Goal: Transaction & Acquisition: Purchase product/service

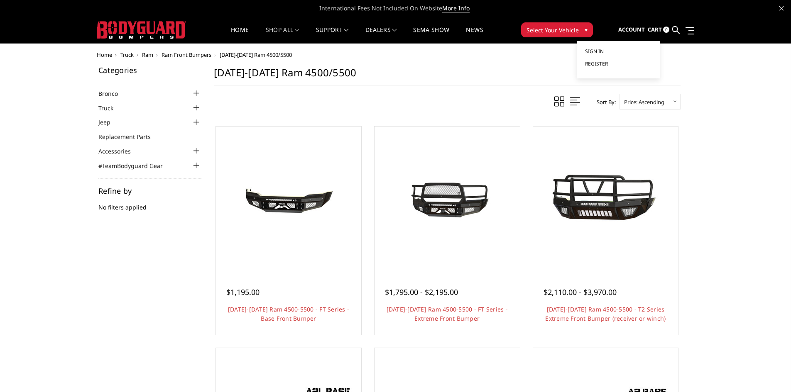
click at [597, 52] on span "Sign in" at bounding box center [594, 51] width 19 height 7
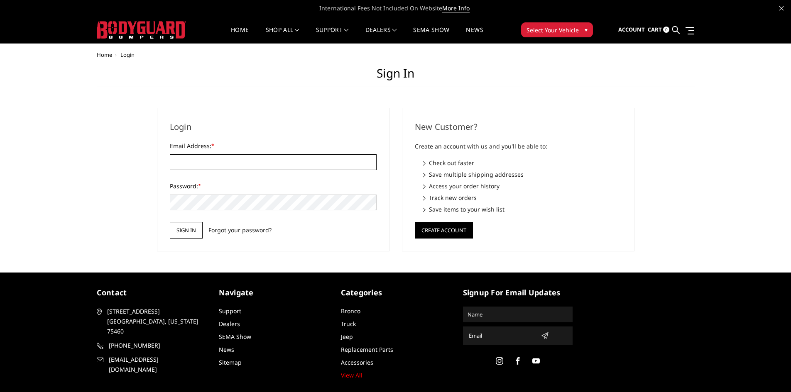
type input "STREETIMAGE.LINEX@YAHOO.COM"
click at [182, 231] on input "Sign in" at bounding box center [186, 230] width 33 height 17
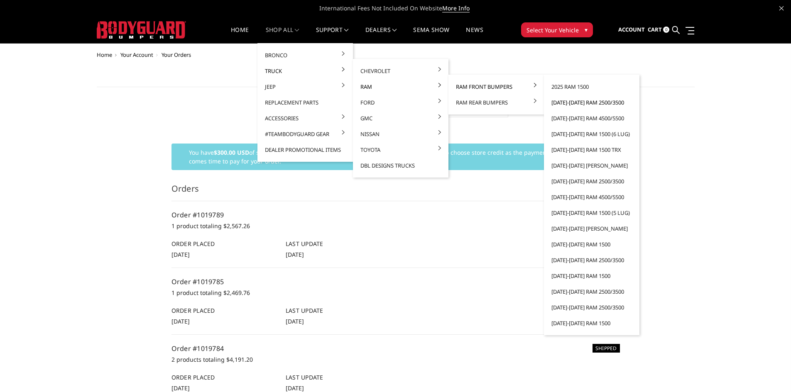
click at [574, 100] on link "[DATE]-[DATE] Ram 2500/3500" at bounding box center [591, 103] width 89 height 16
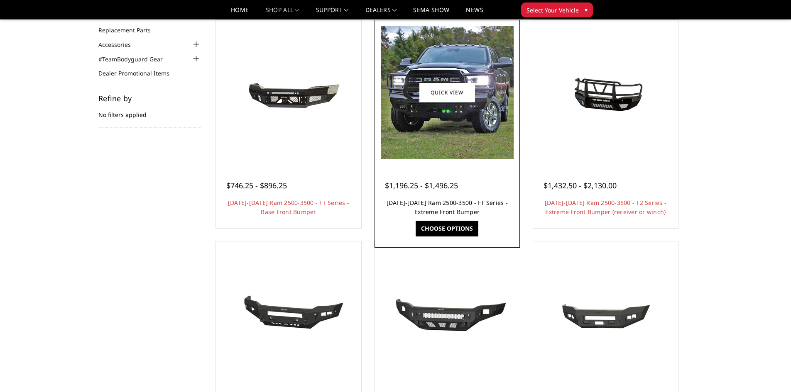
scroll to position [83, 0]
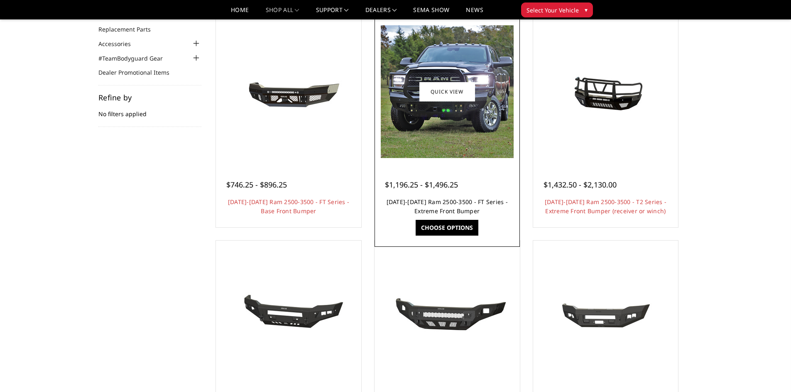
click at [451, 200] on link "[DATE]-[DATE] Ram 2500-3500 - FT Series - Extreme Front Bumper" at bounding box center [446, 206] width 121 height 17
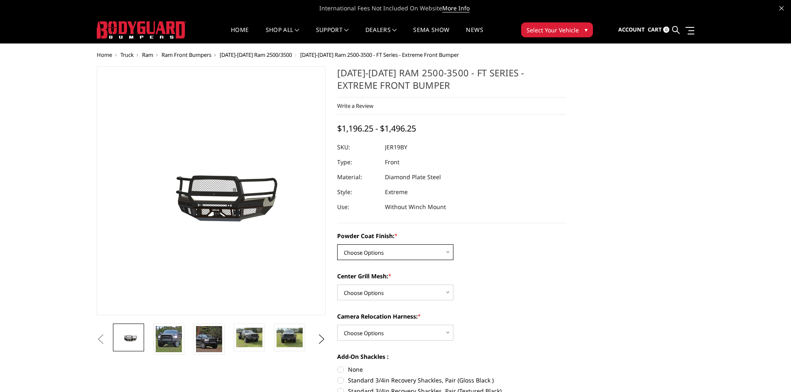
click at [382, 254] on select "Choose Options Bare Metal Gloss Black Powder Coat Textured Black Powder Coat" at bounding box center [395, 252] width 116 height 16
select select "3216"
click at [337, 244] on select "Choose Options Bare Metal Gloss Black Powder Coat Textured Black Powder Coat" at bounding box center [395, 252] width 116 height 16
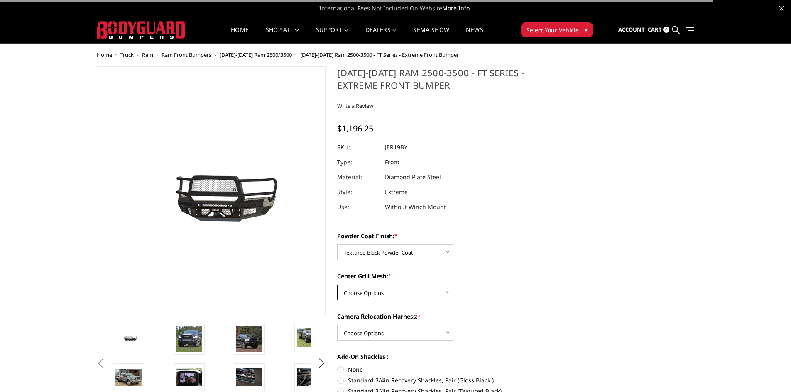
click at [365, 291] on select "Choose Options WITH Expanded Metal in Center Grill WITHOUT Expanded Metal in Ce…" at bounding box center [395, 293] width 116 height 16
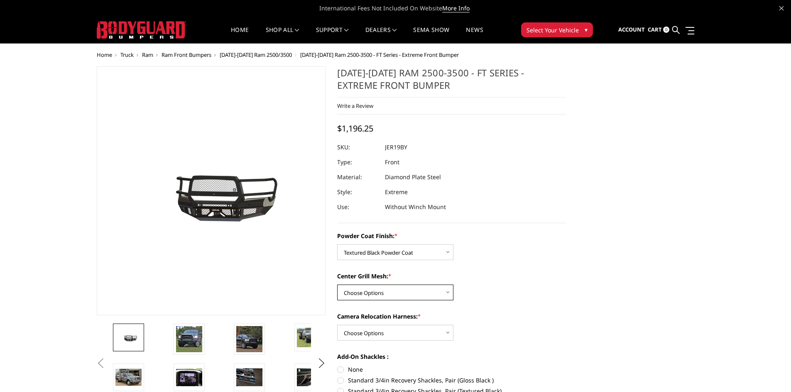
select select "3217"
click at [337, 285] on select "Choose Options WITH Expanded Metal in Center Grill WITHOUT Expanded Metal in Ce…" at bounding box center [395, 293] width 116 height 16
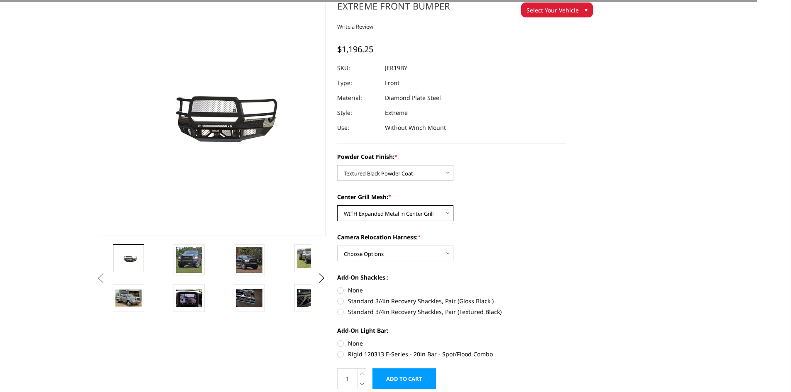
scroll to position [125, 0]
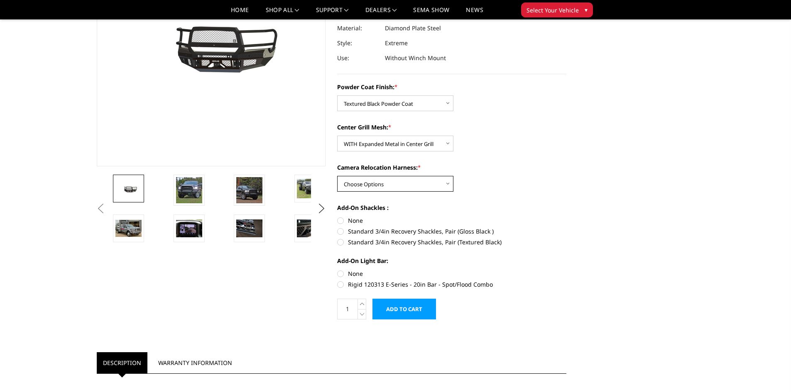
click at [367, 182] on select "Choose Options WITH Camera Relocation Harness WITHOUT Camera Relocation Harness" at bounding box center [395, 184] width 116 height 16
select select "3219"
click at [337, 176] on select "Choose Options WITH Camera Relocation Harness WITHOUT Camera Relocation Harness" at bounding box center [395, 184] width 116 height 16
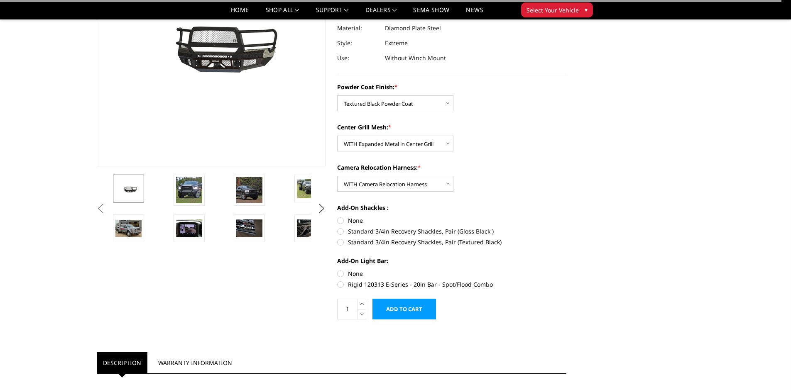
click at [342, 220] on label "None" at bounding box center [451, 220] width 229 height 9
click at [337, 217] on input "None" at bounding box center [337, 216] width 0 height 0
radio input "true"
click at [339, 274] on label "None" at bounding box center [451, 273] width 229 height 9
click at [337, 270] on input "None" at bounding box center [337, 269] width 0 height 0
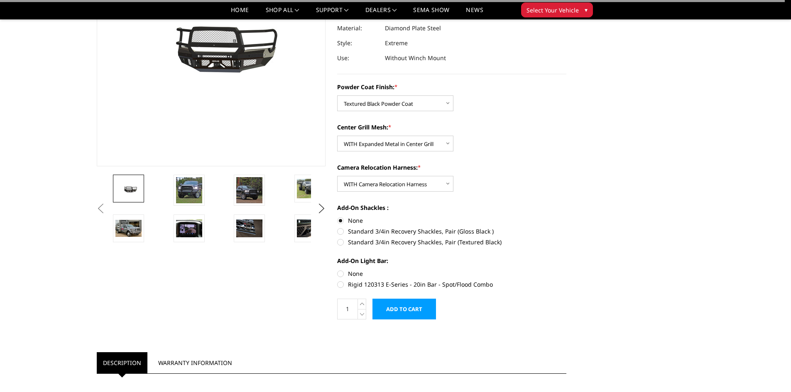
radio input "true"
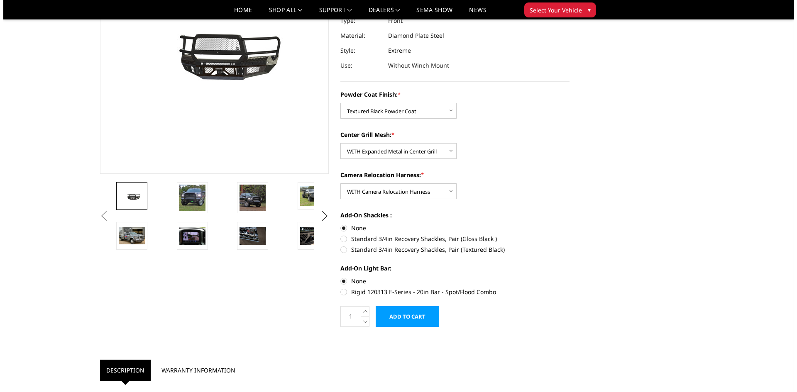
scroll to position [166, 0]
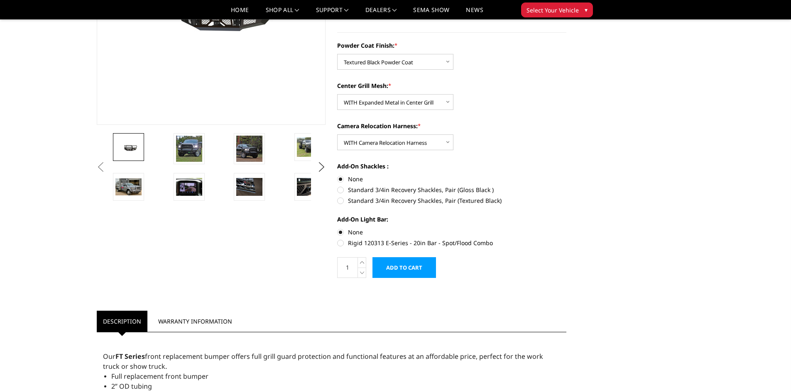
click at [410, 265] on input "Add to Cart" at bounding box center [404, 267] width 64 height 21
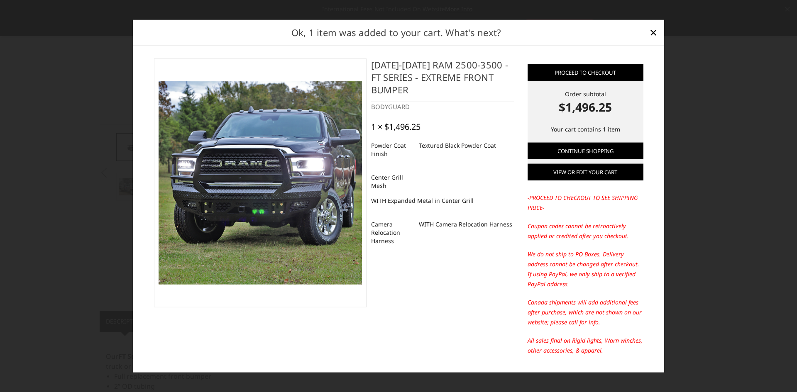
click at [563, 176] on link "View or edit your cart" at bounding box center [586, 172] width 116 height 17
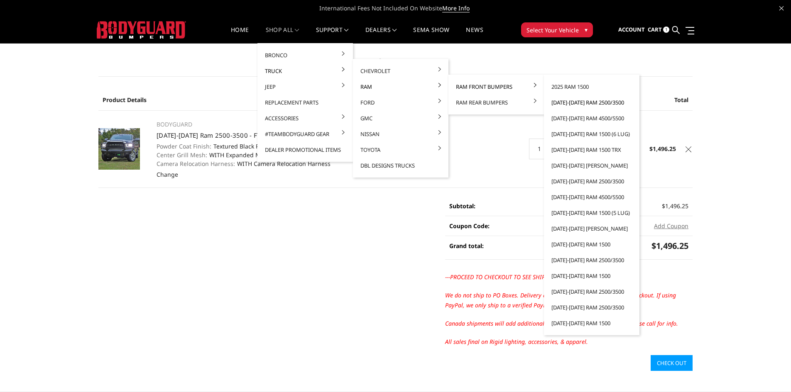
click at [556, 102] on link "[DATE]-[DATE] Ram 2500/3500" at bounding box center [591, 103] width 89 height 16
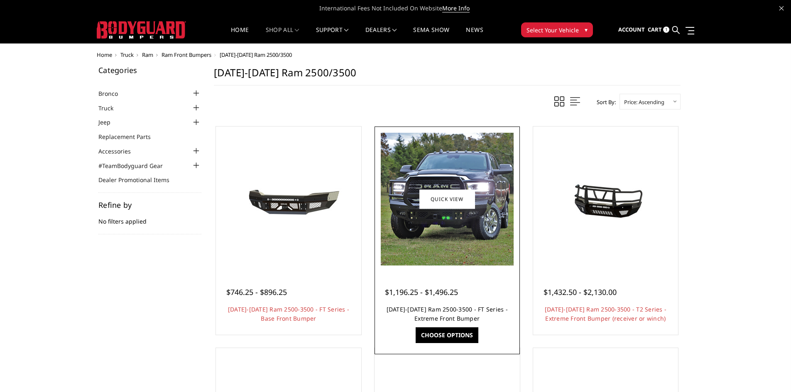
click at [445, 312] on link "[DATE]-[DATE] Ram 2500-3500 - FT Series - Extreme Front Bumper" at bounding box center [446, 314] width 121 height 17
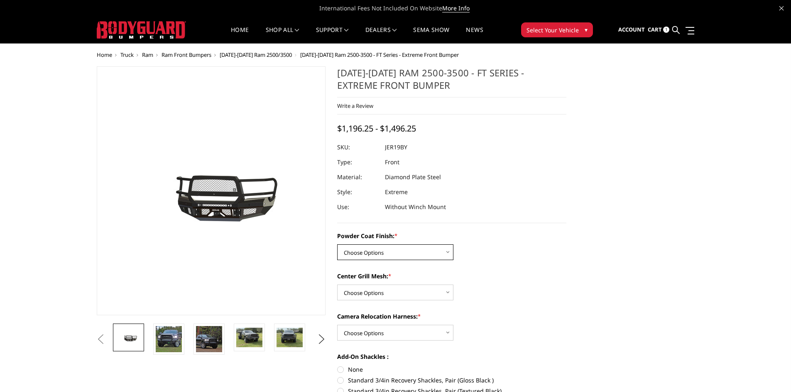
click at [367, 256] on select "Choose Options Bare Metal Gloss Black Powder Coat Textured Black Powder Coat" at bounding box center [395, 252] width 116 height 16
select select "3216"
click at [337, 244] on select "Choose Options Bare Metal Gloss Black Powder Coat Textured Black Powder Coat" at bounding box center [395, 252] width 116 height 16
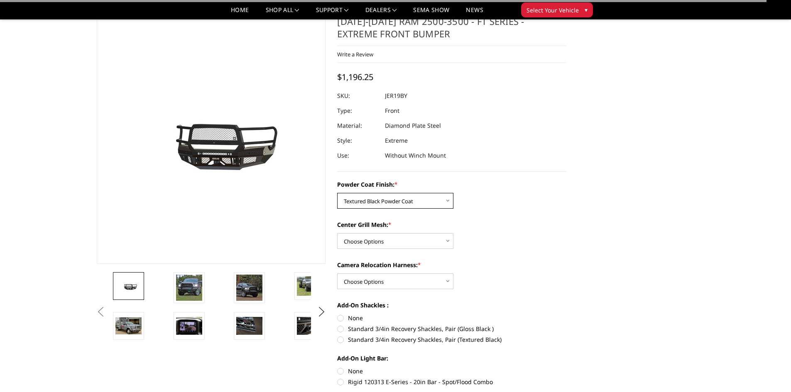
scroll to position [42, 0]
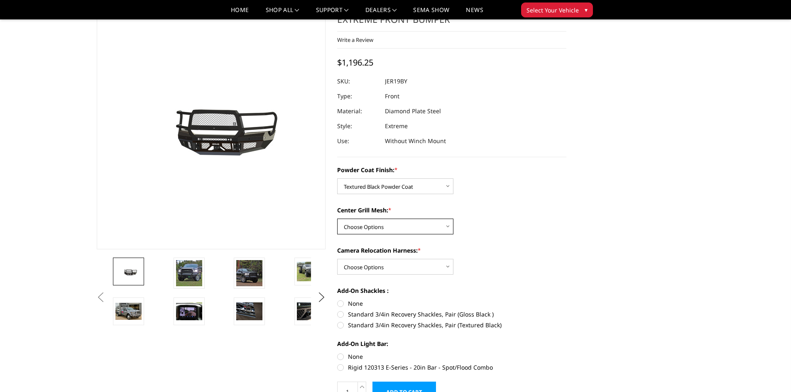
click at [357, 224] on select "Choose Options WITH Expanded Metal in Center Grill WITHOUT Expanded Metal in Ce…" at bounding box center [395, 227] width 116 height 16
select select "3217"
click at [337, 219] on select "Choose Options WITH Expanded Metal in Center Grill WITHOUT Expanded Metal in Ce…" at bounding box center [395, 227] width 116 height 16
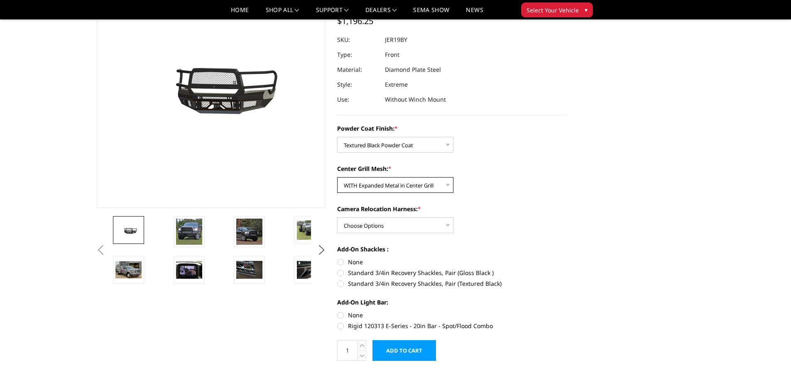
scroll to position [125, 0]
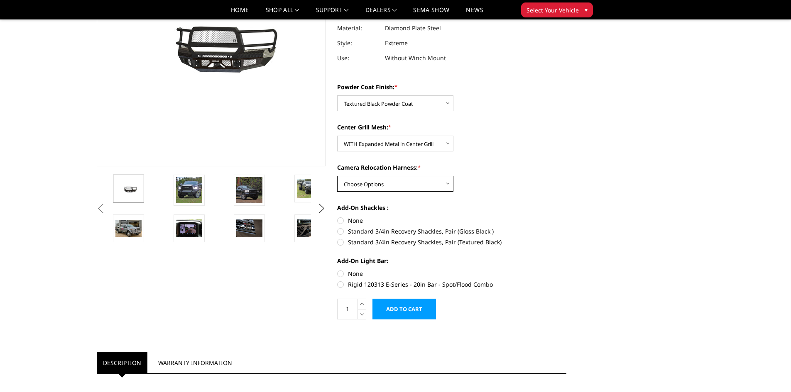
click at [374, 184] on select "Choose Options WITH Camera Relocation Harness WITHOUT Camera Relocation Harness" at bounding box center [395, 184] width 116 height 16
select select "3219"
click at [337, 176] on select "Choose Options WITH Camera Relocation Harness WITHOUT Camera Relocation Harness" at bounding box center [395, 184] width 116 height 16
click at [337, 219] on label "None" at bounding box center [451, 220] width 229 height 9
click at [337, 217] on input "None" at bounding box center [337, 216] width 0 height 0
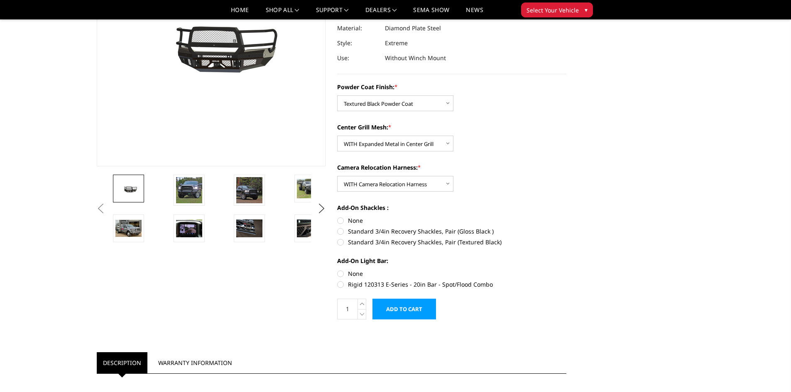
radio input "true"
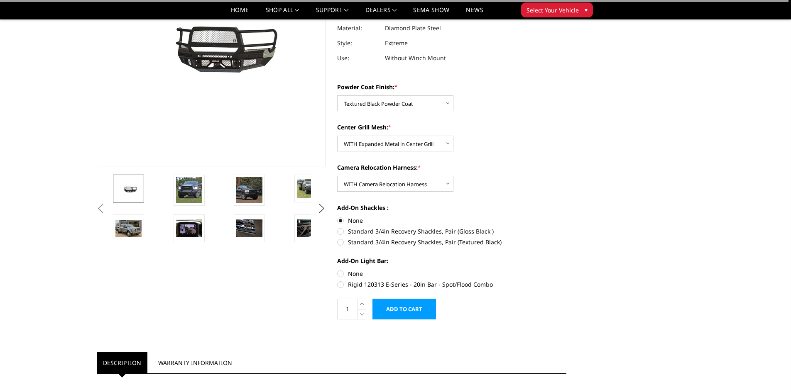
click at [339, 273] on label "None" at bounding box center [451, 273] width 229 height 9
click at [337, 270] on input "None" at bounding box center [337, 269] width 0 height 0
radio input "true"
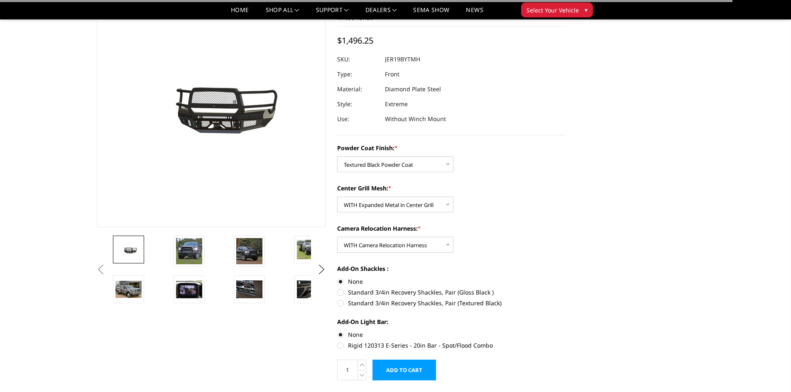
scroll to position [0, 0]
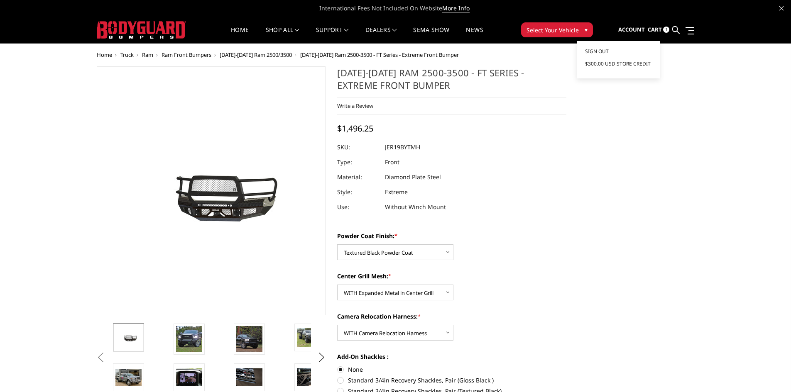
click at [629, 27] on span "Account" at bounding box center [631, 29] width 27 height 7
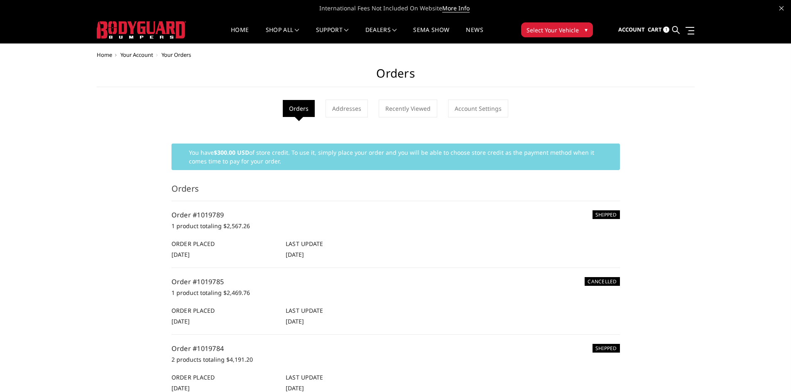
click at [657, 28] on span "Cart" at bounding box center [655, 29] width 14 height 7
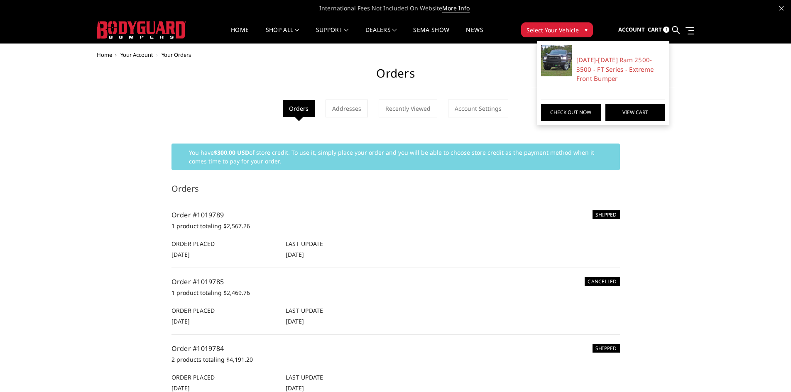
click at [629, 111] on link "View Cart" at bounding box center [635, 112] width 60 height 17
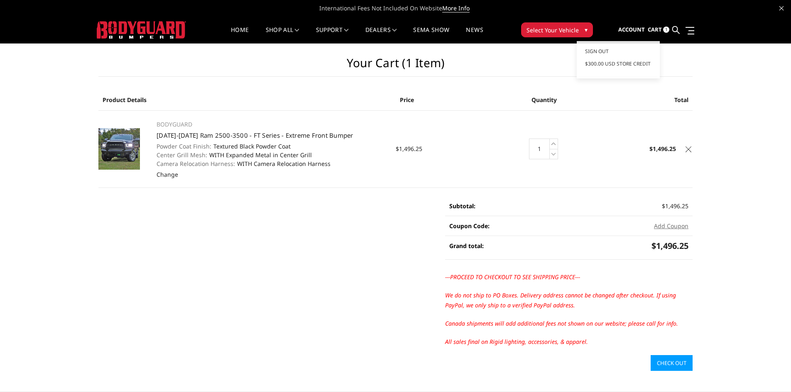
click at [631, 28] on span "Account" at bounding box center [631, 29] width 27 height 7
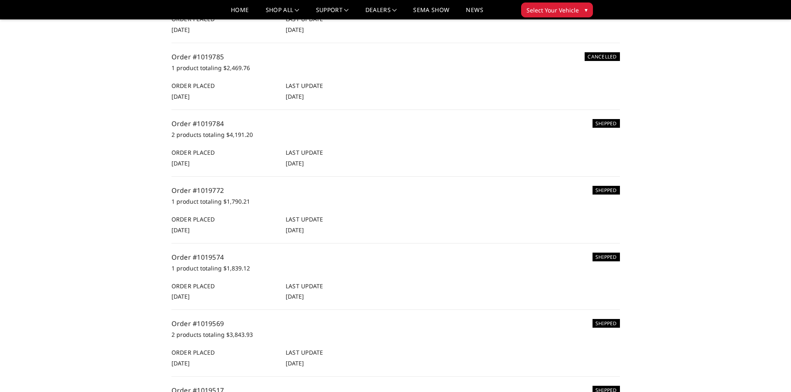
scroll to position [208, 0]
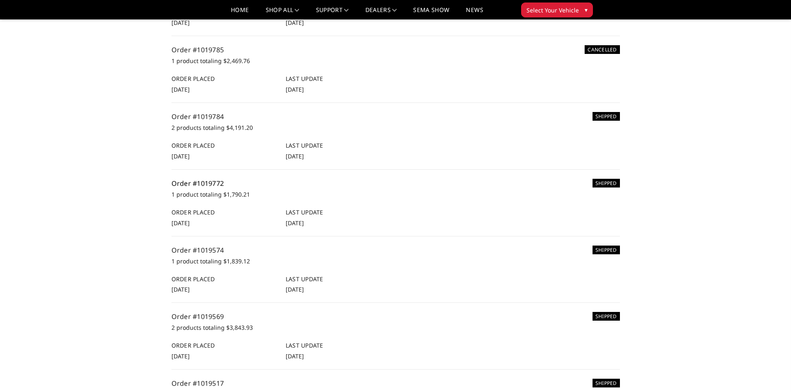
click at [191, 184] on link "Order #1019772" at bounding box center [197, 183] width 53 height 9
click at [220, 259] on p "1 product totaling $1,839.12" at bounding box center [395, 262] width 448 height 10
click at [210, 52] on link "Order #1019785" at bounding box center [197, 49] width 53 height 9
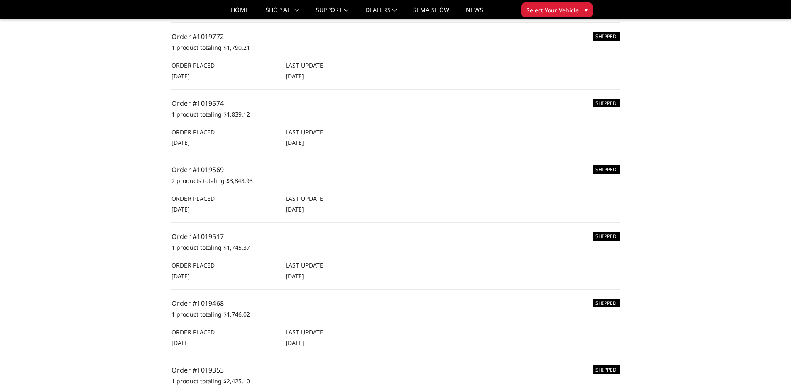
scroll to position [374, 0]
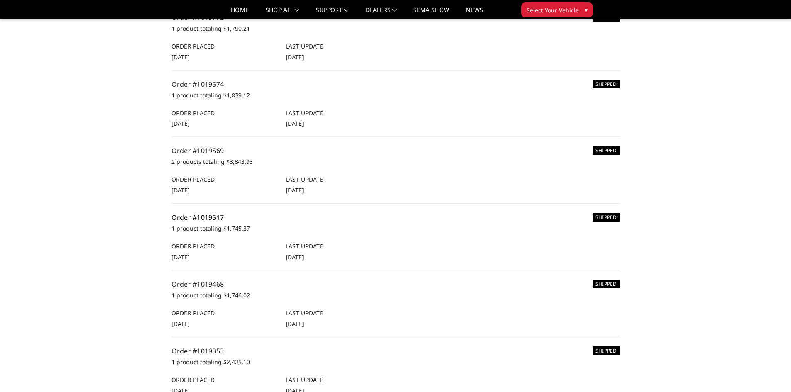
click at [193, 218] on link "Order #1019517" at bounding box center [197, 217] width 53 height 9
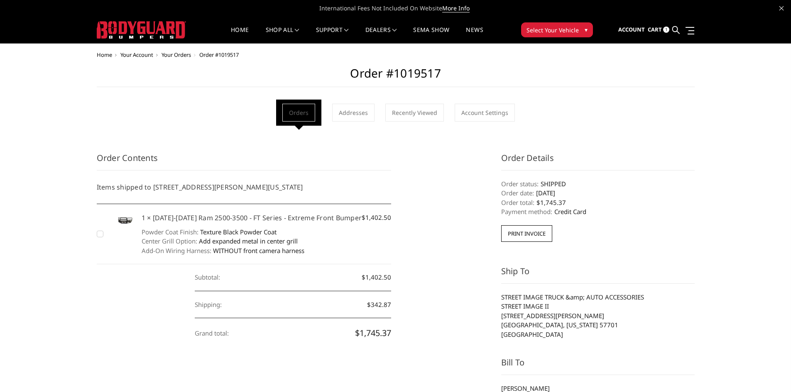
click at [654, 29] on span "Cart" at bounding box center [655, 29] width 14 height 7
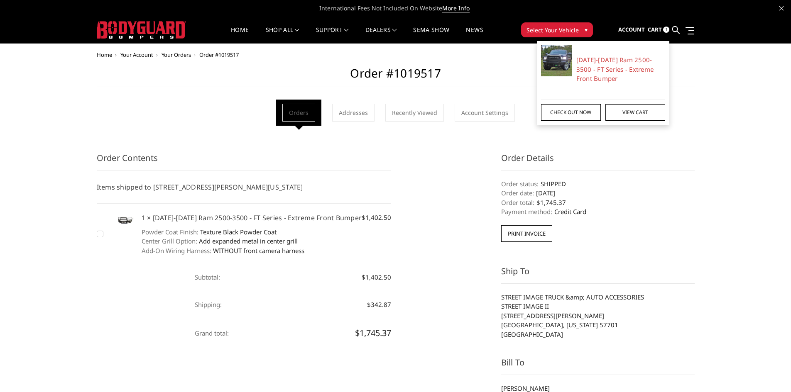
click at [565, 110] on link "Check out now" at bounding box center [571, 112] width 60 height 17
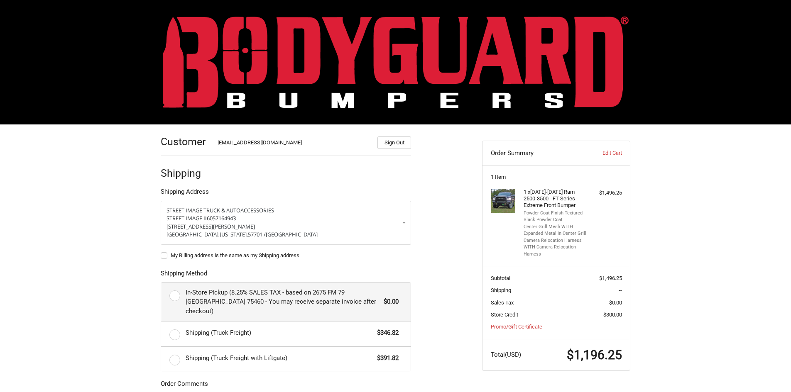
scroll to position [42, 0]
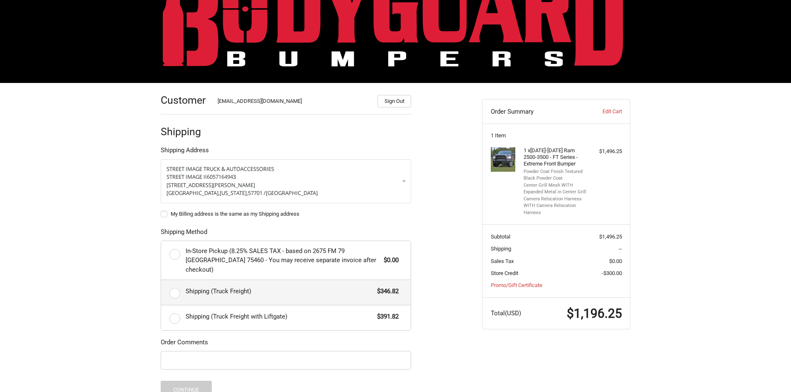
click at [176, 281] on label "Shipping (Truck Freight) $346.82" at bounding box center [285, 292] width 249 height 25
click at [161, 281] on input "Shipping (Truck Freight) $346.82" at bounding box center [161, 280] width 0 height 0
radio input "true"
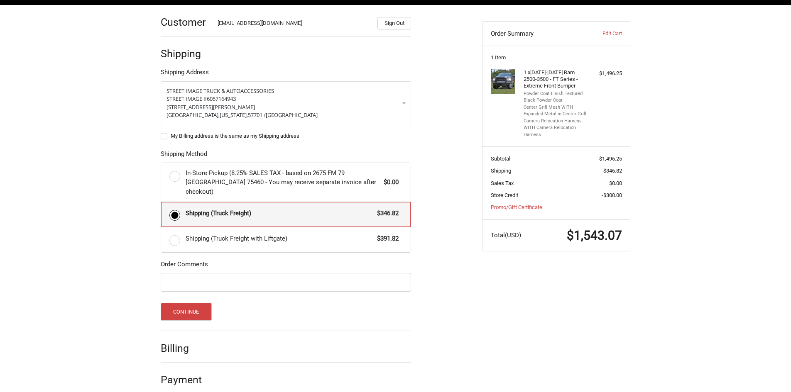
scroll to position [120, 0]
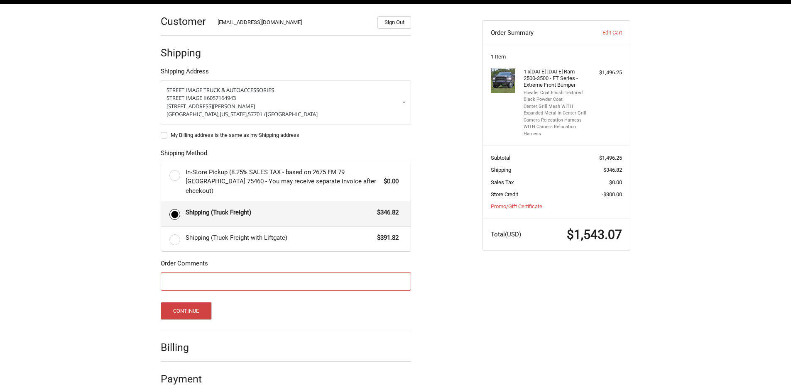
click at [191, 274] on input "Order Comments" at bounding box center [286, 281] width 250 height 19
type input "PO#16087"
click at [188, 302] on button "Continue" at bounding box center [186, 311] width 51 height 18
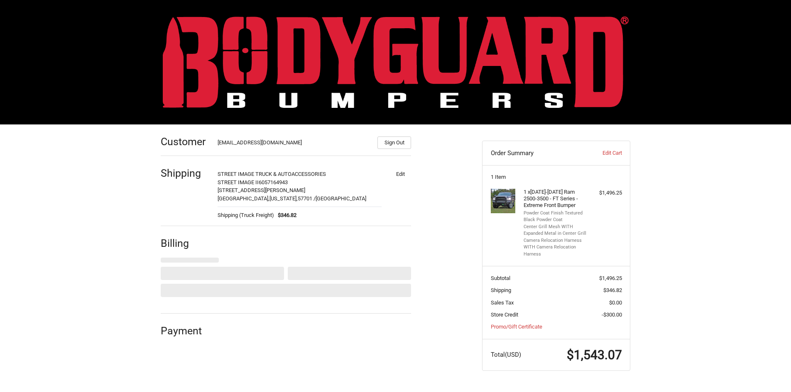
scroll to position [0, 0]
select select "US"
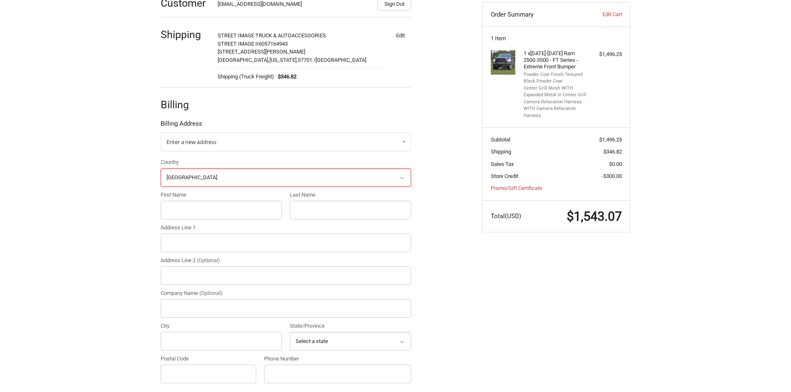
scroll to position [148, 0]
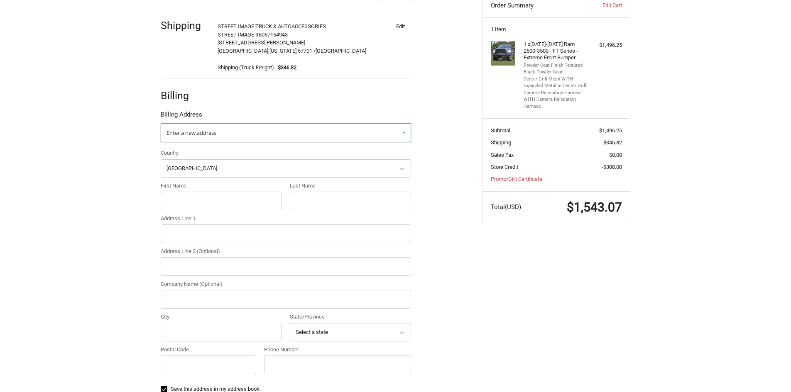
click at [185, 131] on span "Enter a new address" at bounding box center [191, 132] width 50 height 7
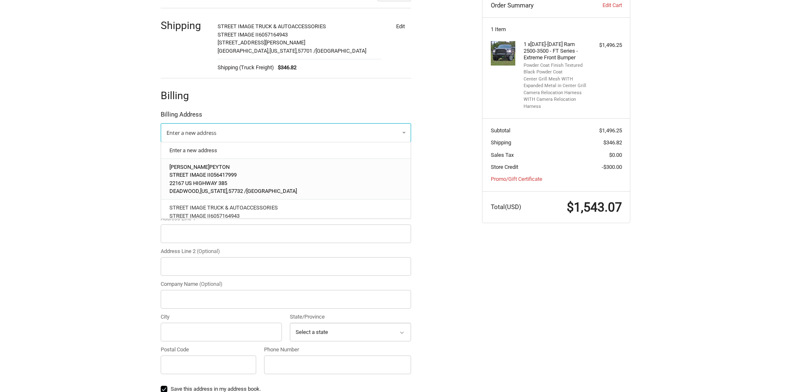
click at [201, 177] on span "STREET IMAGE II" at bounding box center [189, 175] width 41 height 6
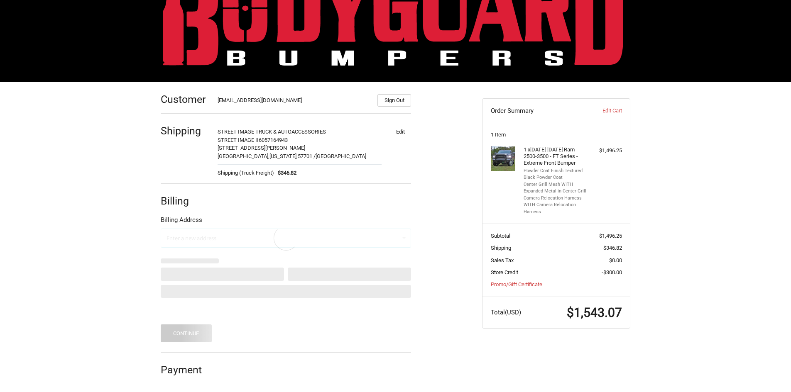
scroll to position [0, 0]
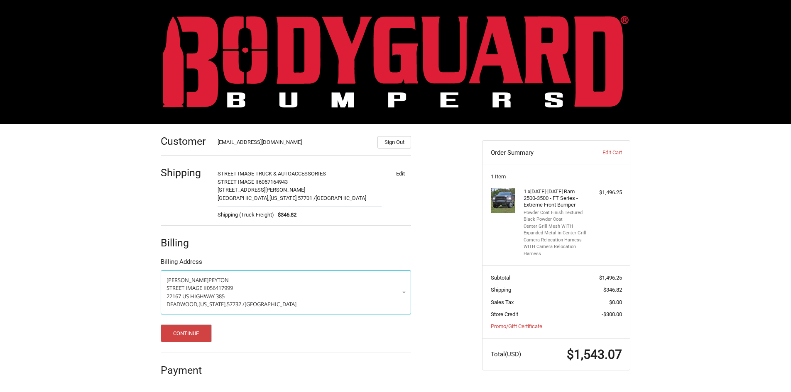
click at [399, 172] on button "Edit" at bounding box center [400, 174] width 22 height 12
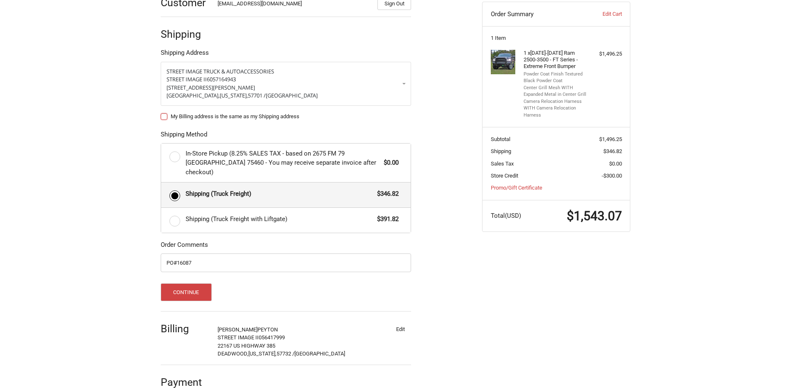
scroll to position [142, 0]
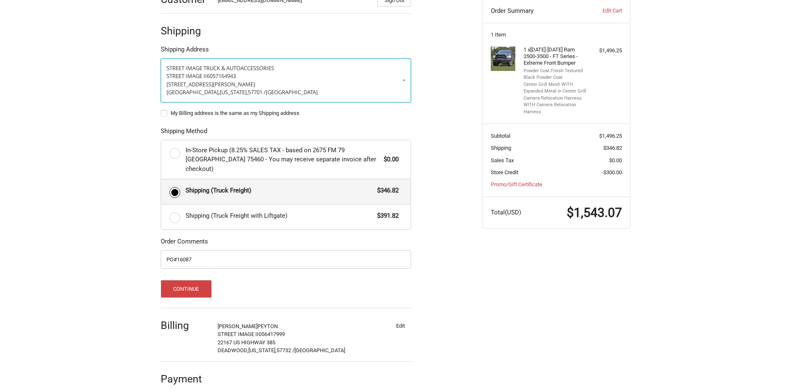
click at [404, 80] on link "STREET IMAGE TRUCK & AUTO ACCESSORIES STREET IMAGE II 6057164943 1514 LANDO LAN…" at bounding box center [286, 81] width 250 height 44
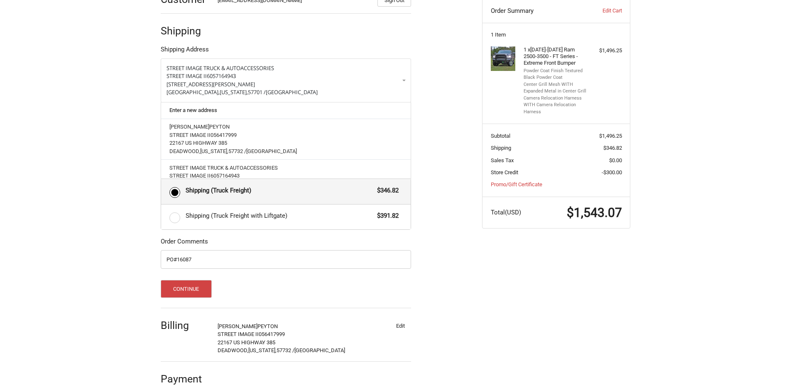
click at [186, 111] on link "Enter a new address" at bounding box center [286, 111] width 242 height 16
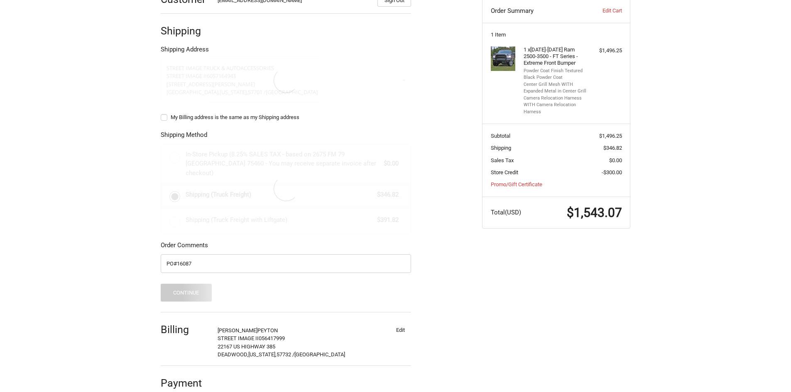
select select "US"
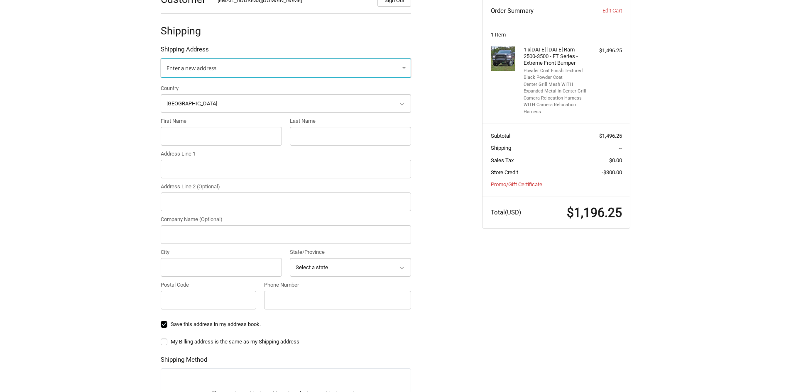
click at [188, 71] on span "Enter a new address" at bounding box center [191, 67] width 50 height 7
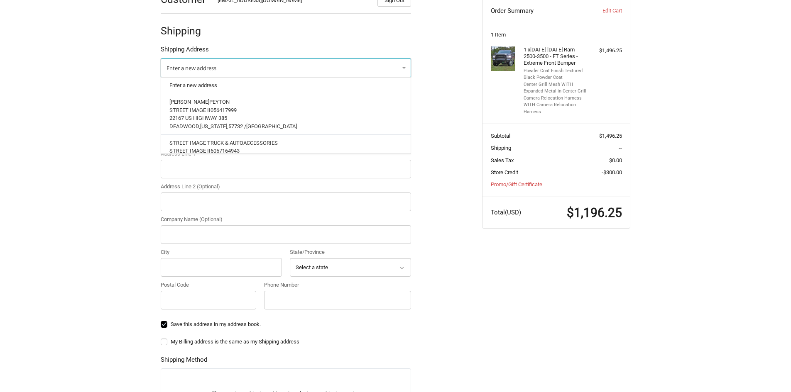
click at [190, 71] on span "Enter a new address" at bounding box center [191, 67] width 50 height 7
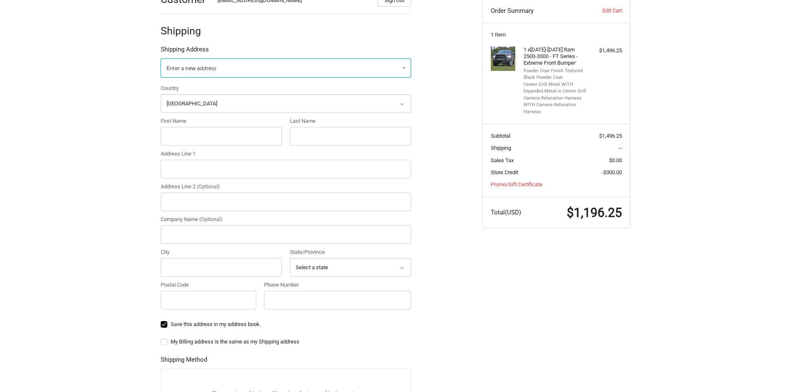
click at [187, 70] on span "Enter a new address" at bounding box center [191, 67] width 50 height 7
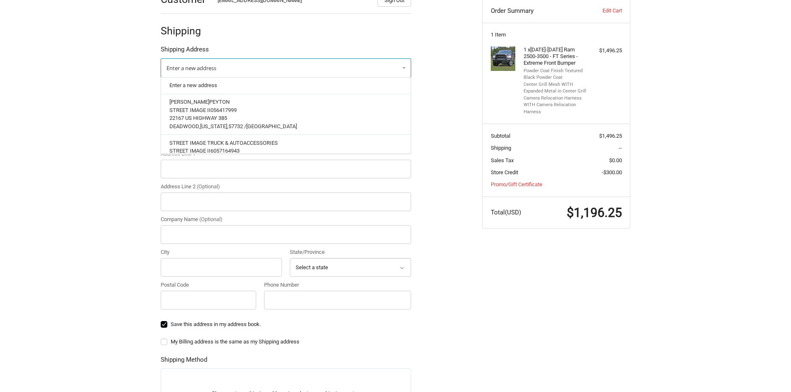
click at [187, 70] on span "Enter a new address" at bounding box center [191, 67] width 50 height 7
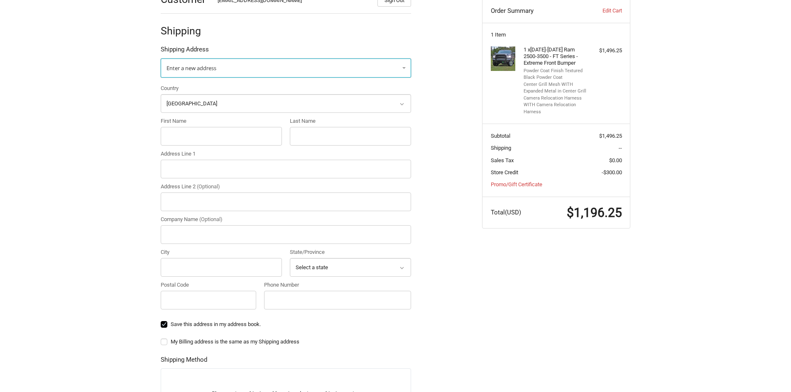
click at [187, 70] on span "Enter a new address" at bounding box center [191, 67] width 50 height 7
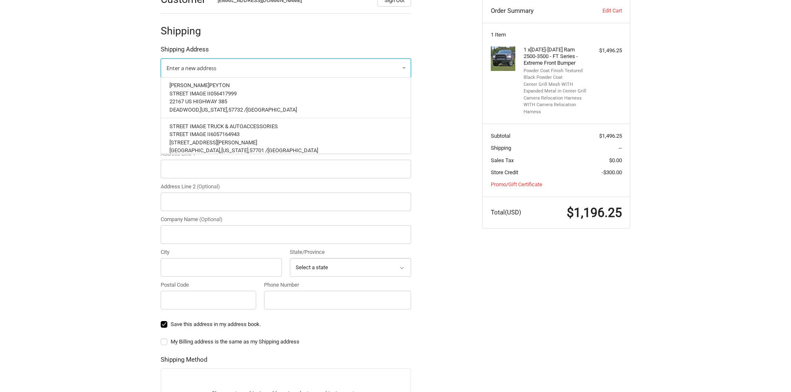
scroll to position [33, 0]
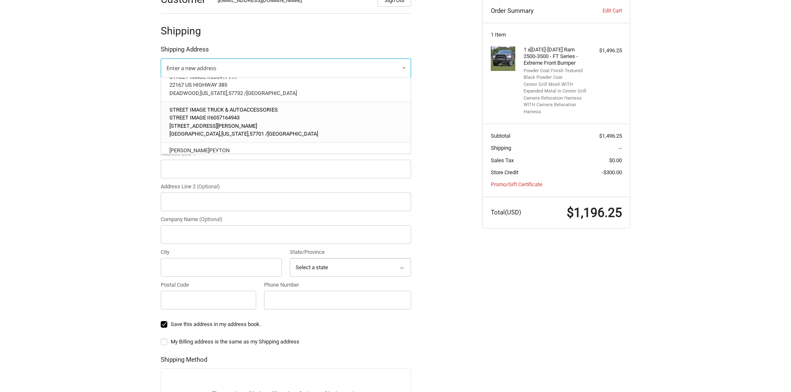
click at [205, 123] on span "1514 LANDO LANE" at bounding box center [213, 126] width 88 height 6
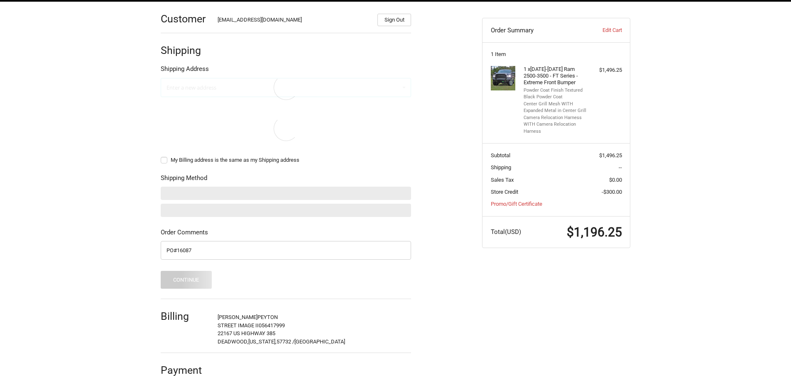
scroll to position [123, 0]
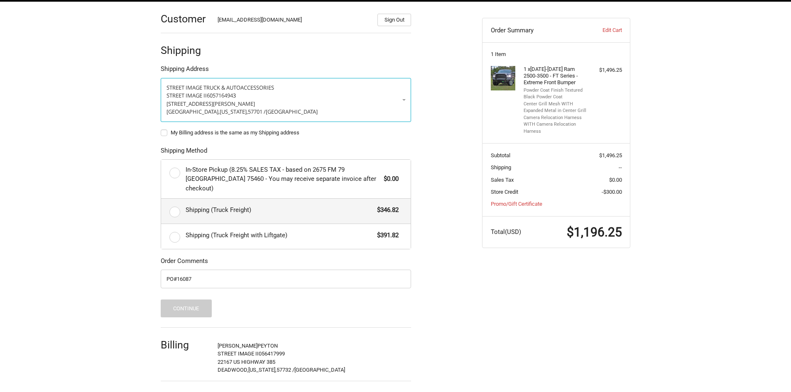
click at [174, 203] on label "Shipping (Truck Freight) $346.82" at bounding box center [285, 211] width 249 height 25
click at [161, 199] on input "Shipping (Truck Freight) $346.82" at bounding box center [161, 199] width 0 height 0
radio input "true"
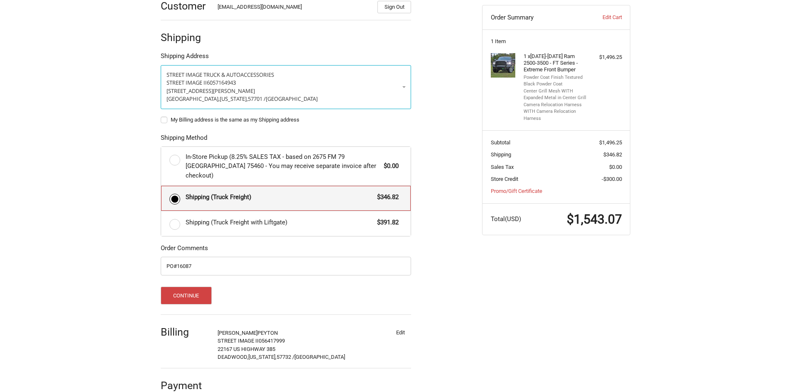
scroll to position [142, 0]
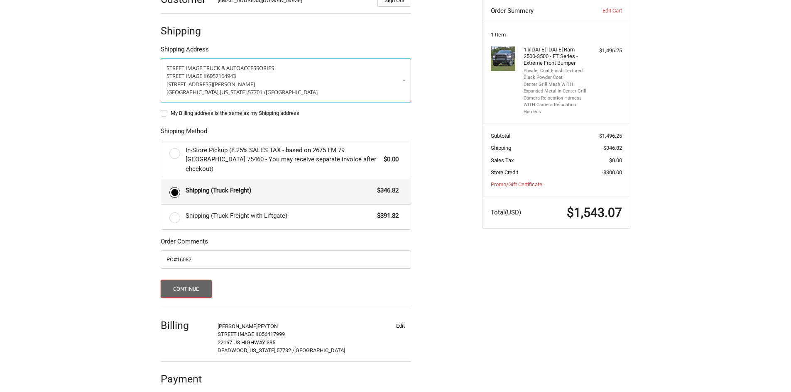
click at [176, 280] on button "Continue" at bounding box center [186, 289] width 51 height 18
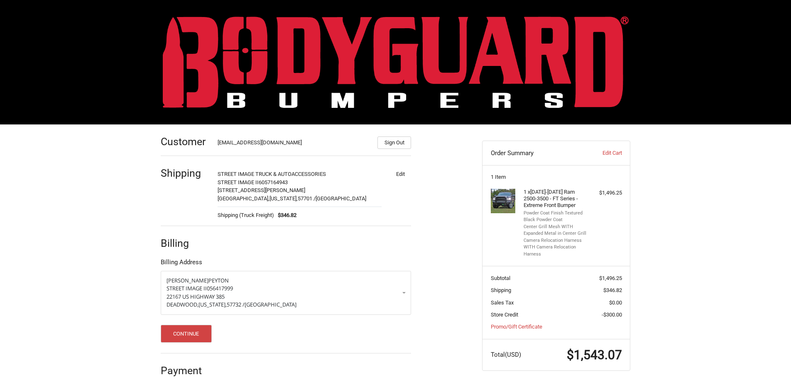
scroll to position [0, 0]
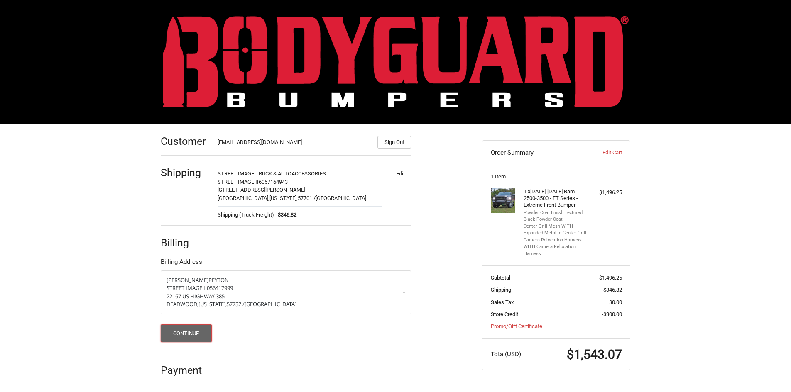
click at [192, 331] on button "Continue" at bounding box center [186, 334] width 51 height 18
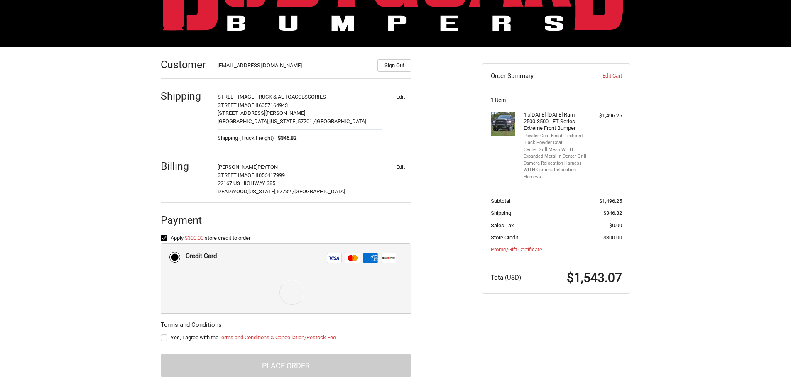
scroll to position [81, 0]
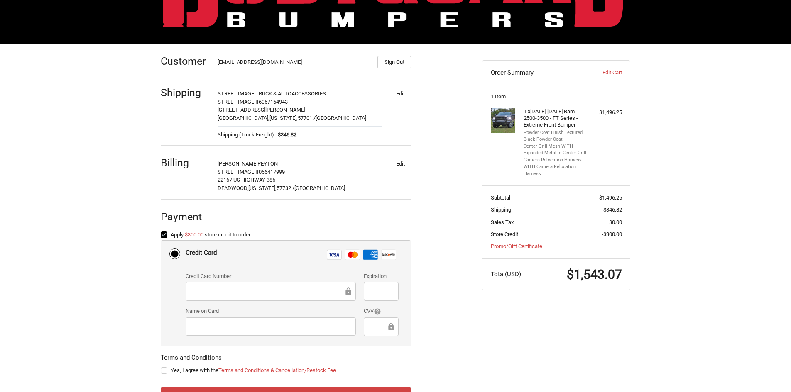
click at [212, 283] on div at bounding box center [271, 291] width 170 height 19
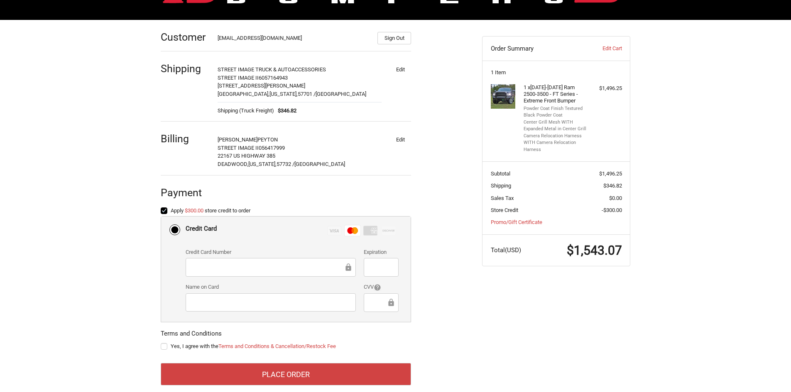
scroll to position [117, 0]
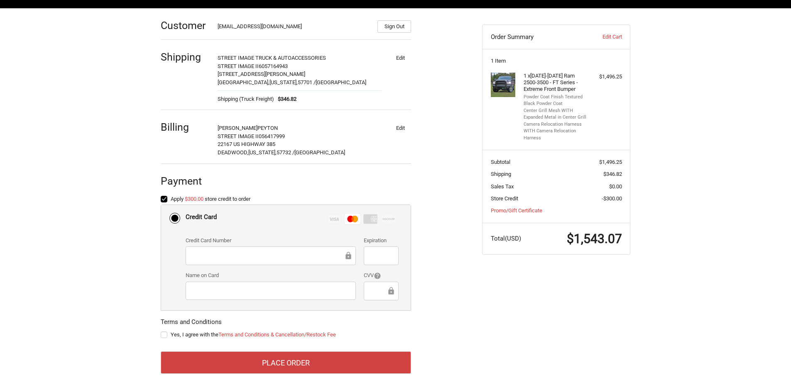
click at [166, 336] on label "Yes, I agree with the Terms and Conditions & Cancellation/Restock Fee" at bounding box center [286, 335] width 250 height 7
click at [161, 331] on input "Yes, I agree with the Terms and Conditions & Cancellation/Restock Fee" at bounding box center [161, 331] width 0 height 0
checkbox input "true"
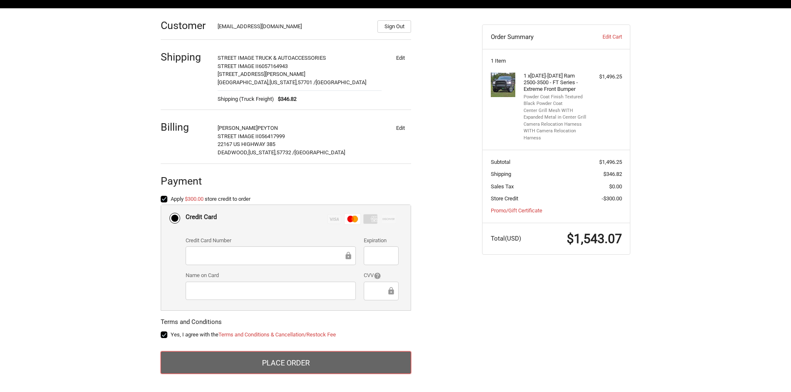
click at [250, 360] on button "Place Order" at bounding box center [286, 363] width 250 height 22
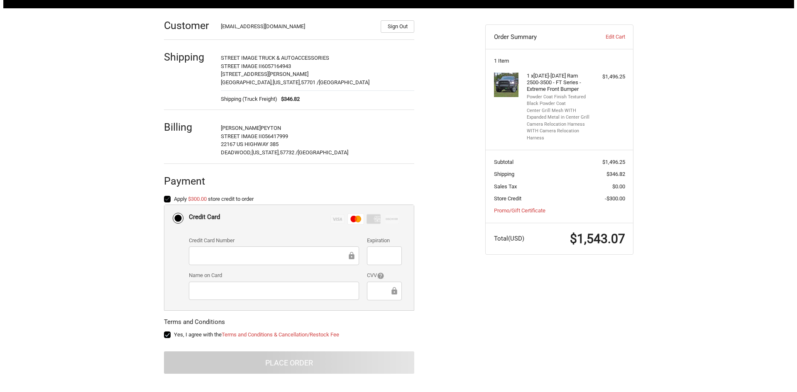
scroll to position [0, 0]
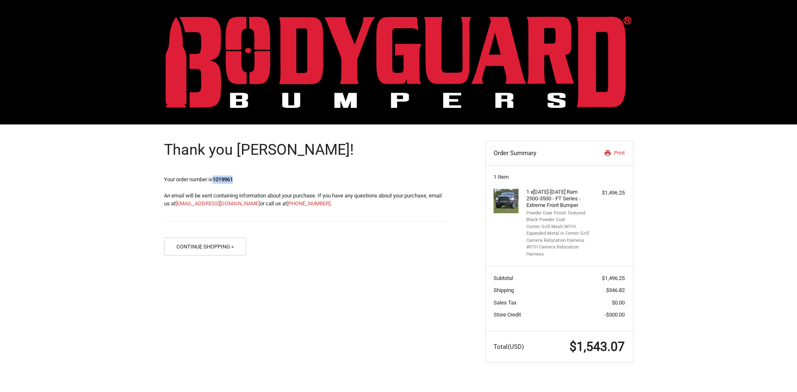
drag, startPoint x: 241, startPoint y: 179, endPoint x: 216, endPoint y: 178, distance: 25.4
click at [216, 178] on p "Your order number is 1019961" at bounding box center [305, 180] width 283 height 8
copy strong "1019961"
click at [54, 183] on div "Thank you [PERSON_NAME]! Your order number is 1019961 An email will be sent con…" at bounding box center [398, 252] width 797 height 255
